Goal: Answer question/provide support

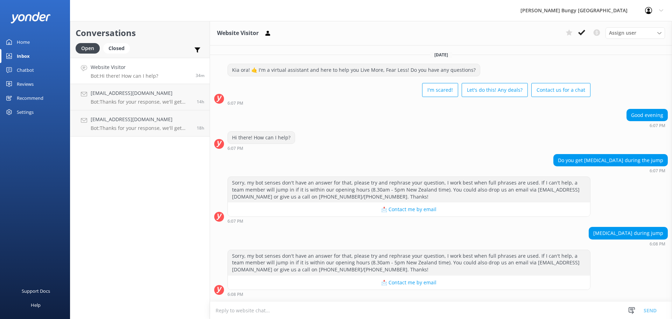
scroll to position [186, 0]
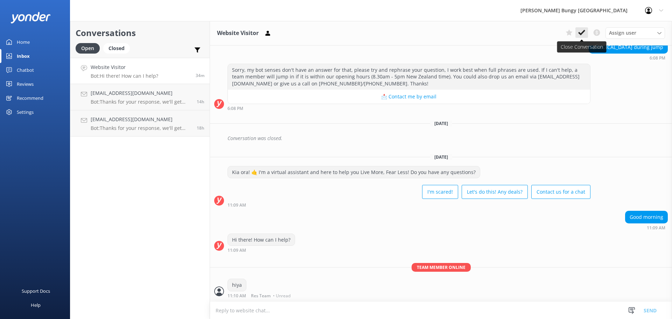
click at [580, 35] on icon at bounding box center [581, 32] width 7 height 7
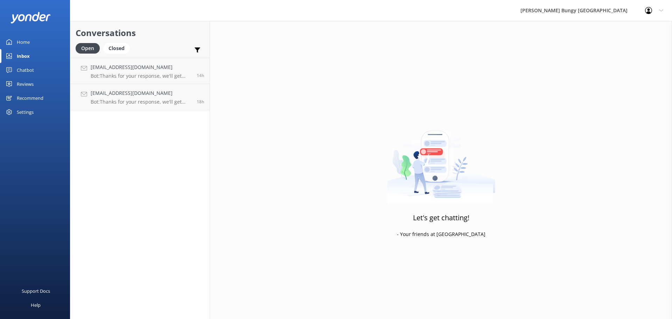
click at [510, 287] on div "Let's get chatting! - Your friends at [GEOGRAPHIC_DATA]" at bounding box center [441, 180] width 462 height 319
click at [409, 212] on div "Let's get chatting! - Your friends at [GEOGRAPHIC_DATA]" at bounding box center [441, 180] width 462 height 319
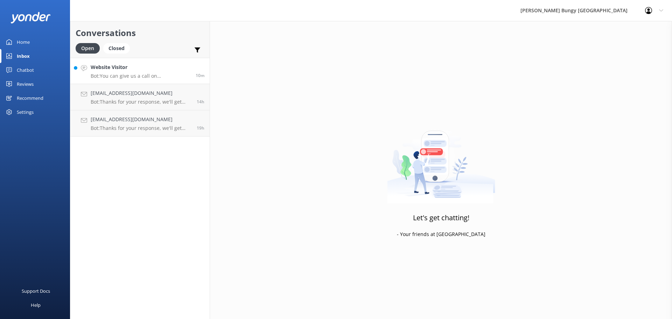
click at [124, 64] on h4 "Website Visitor" at bounding box center [141, 67] width 100 height 8
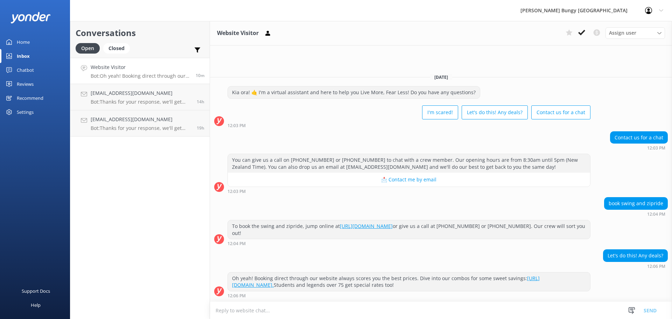
click at [482, 317] on textarea at bounding box center [441, 310] width 462 height 17
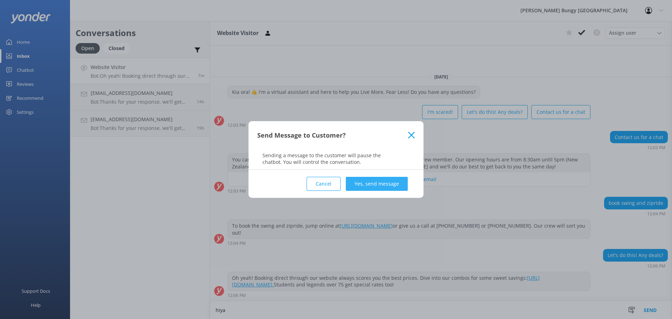
type textarea "hiya"
click at [399, 189] on button "Yes, send message" at bounding box center [377, 184] width 62 height 14
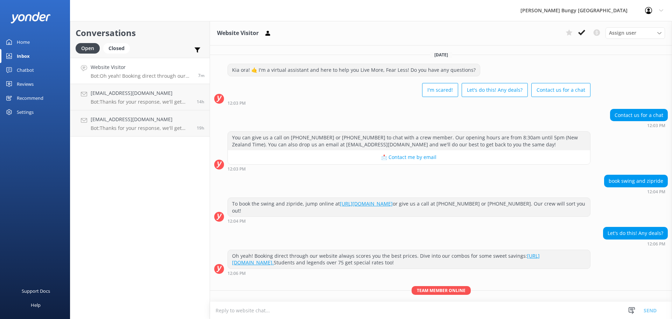
scroll to position [23, 0]
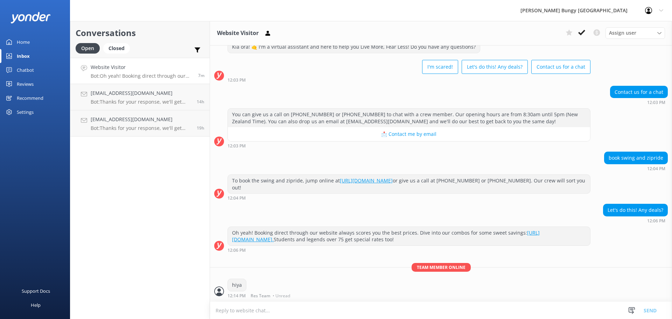
click at [391, 318] on textarea at bounding box center [441, 310] width 462 height 17
click at [613, 134] on div "You can give us a call on 0800 286 4958 or +64 3 450 1300 to chat with a crew m…" at bounding box center [441, 128] width 462 height 40
click at [113, 104] on p "Bot: Thanks for your response, we'll get back to you as soon as we can during o…" at bounding box center [141, 102] width 101 height 6
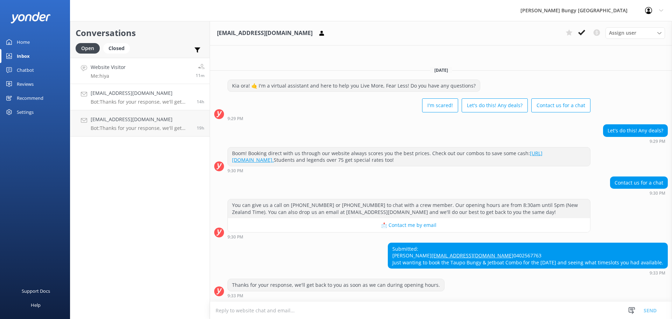
click at [113, 80] on link "Website Visitor Me: hiya 11m" at bounding box center [139, 71] width 139 height 26
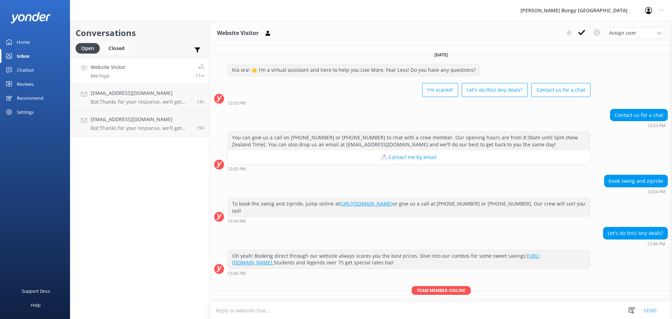
scroll to position [23, 0]
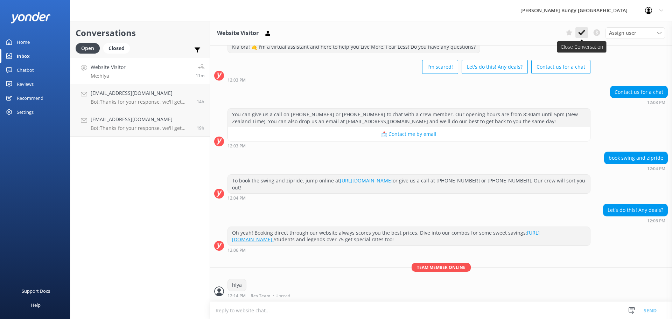
click at [582, 31] on icon at bounding box center [581, 32] width 7 height 7
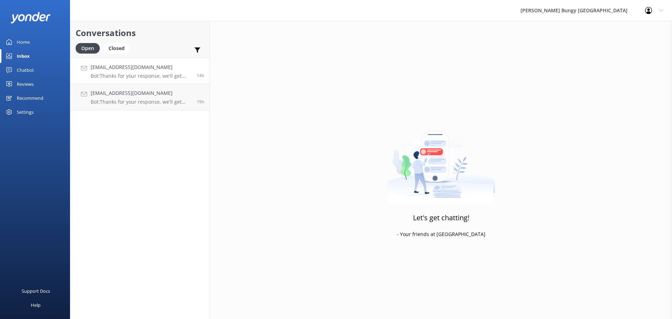
click at [124, 80] on link "ellahanlen@gmail.com Bot: Thanks for your response, we'll get back to you as so…" at bounding box center [139, 71] width 139 height 26
